Goal: Information Seeking & Learning: Find specific fact

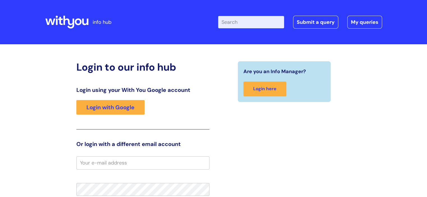
click at [252, 24] on input "Enter your search term here..." at bounding box center [251, 22] width 66 height 12
type input "death review learnings"
click button "Search" at bounding box center [0, 0] width 0 height 0
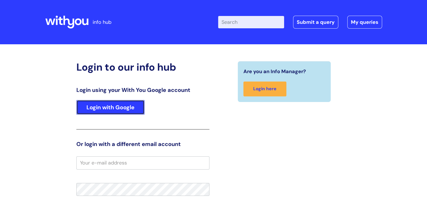
click at [112, 108] on link "Login with Google" at bounding box center [110, 107] width 68 height 15
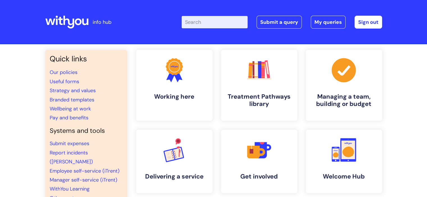
click at [228, 23] on input "Enter your search term here..." at bounding box center [215, 22] width 66 height 12
type input "death review learnings"
click button "Search" at bounding box center [0, 0] width 0 height 0
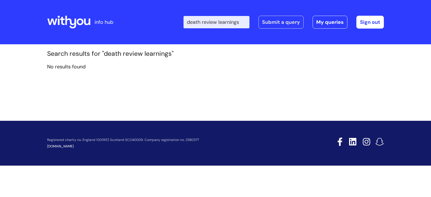
drag, startPoint x: 222, startPoint y: 22, endPoint x: 279, endPoint y: 27, distance: 57.5
click at [279, 27] on div "Enter your search term here... death review learnings Search Submit a query My …" at bounding box center [284, 22] width 201 height 13
type input "death review"
click button "Search" at bounding box center [0, 0] width 0 height 0
